Goal: Check status: Check status

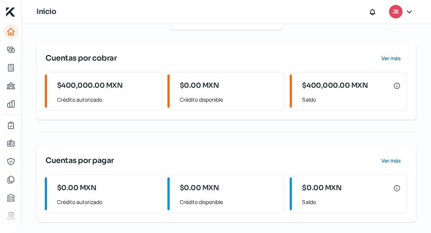
scroll to position [101, 0]
click at [328, 106] on div "$400,000.00 MXN Saldo" at bounding box center [349, 91] width 113 height 38
click at [362, 85] on span "$400,000.00 MXN" at bounding box center [335, 85] width 66 height 10
click at [382, 48] on div "Cuentas por cobrar Ver más $400,000.00 MXN Crédito autorizado $0.00 MXN Crédito…" at bounding box center [225, 80] width 379 height 78
click at [383, 51] on button "Ver más" at bounding box center [390, 57] width 33 height 15
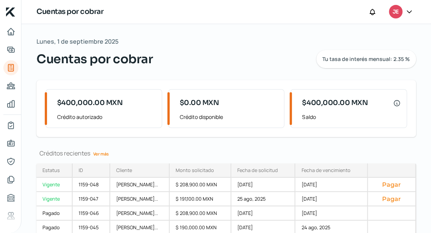
scroll to position [49, 0]
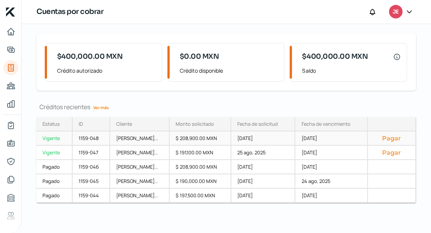
click at [337, 132] on div "[DATE]" at bounding box center [331, 138] width 72 height 14
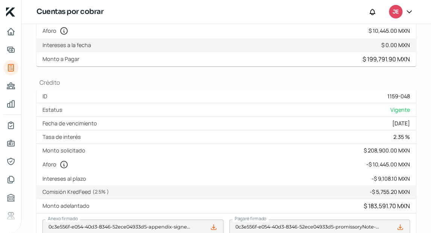
scroll to position [186, 0]
